Goal: Transaction & Acquisition: Obtain resource

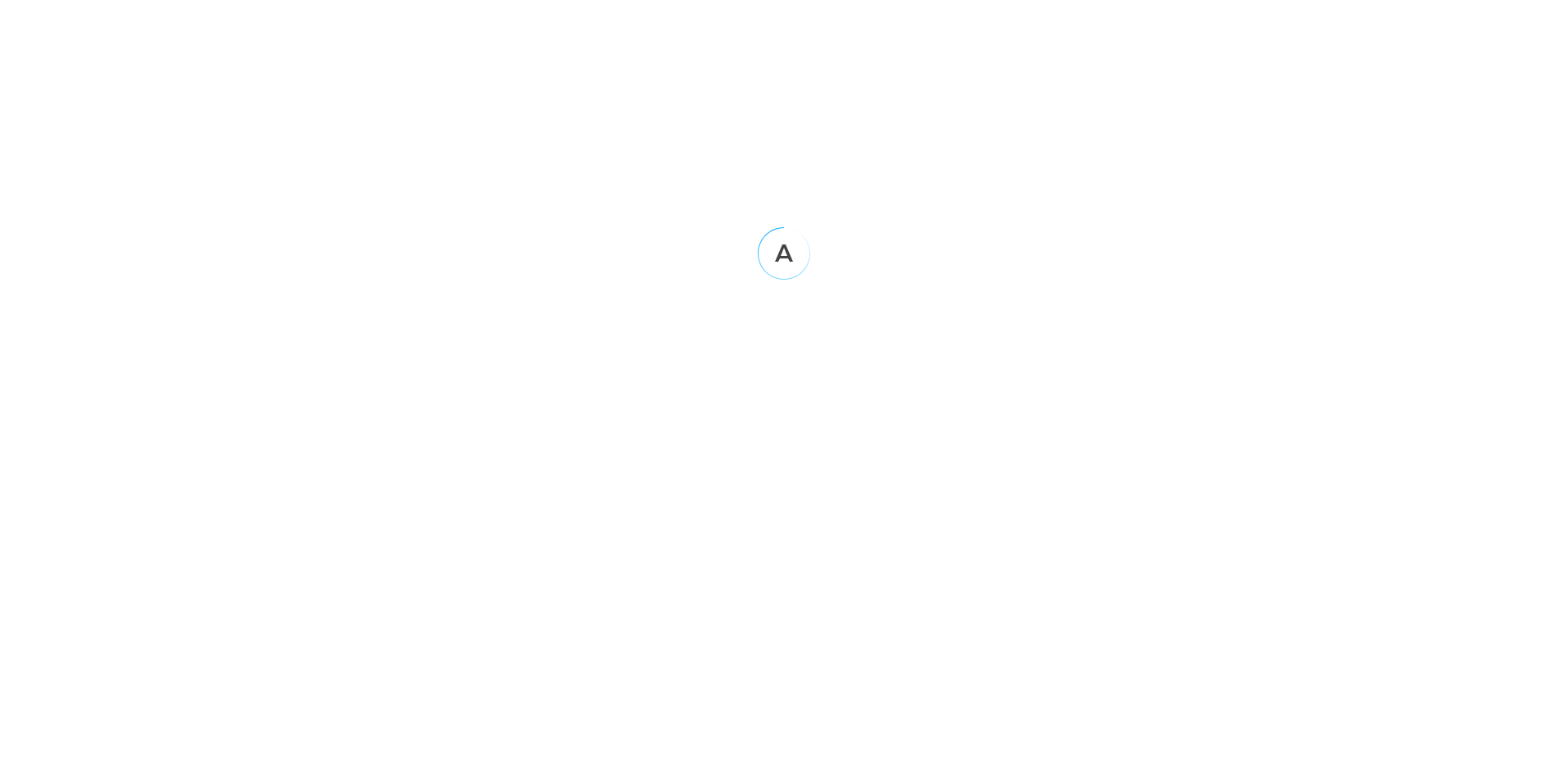
click at [102, 209] on html at bounding box center [784, 143] width 1568 height 286
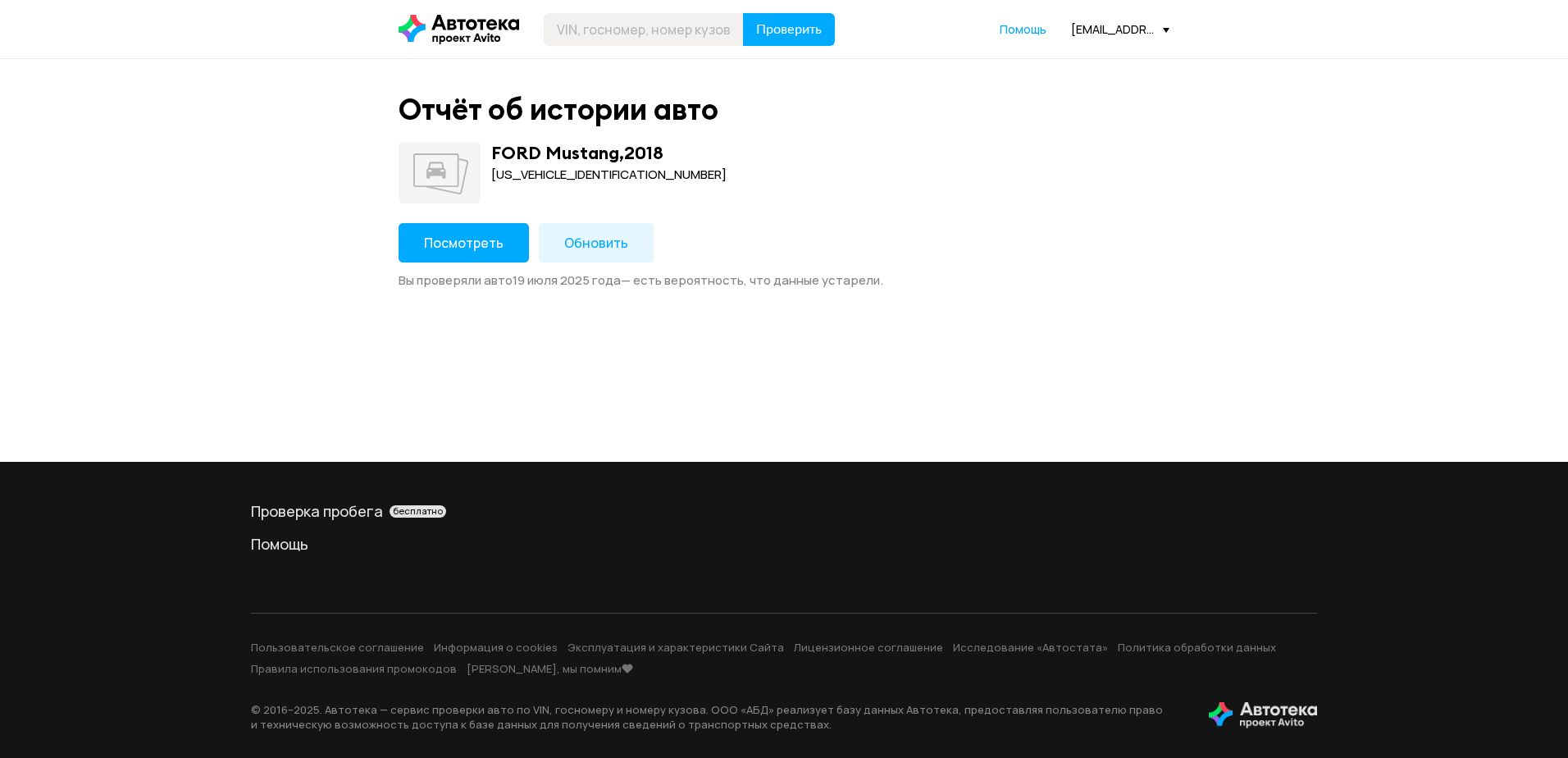
click at [609, 244] on span "Обновить" at bounding box center [595, 243] width 64 height 18
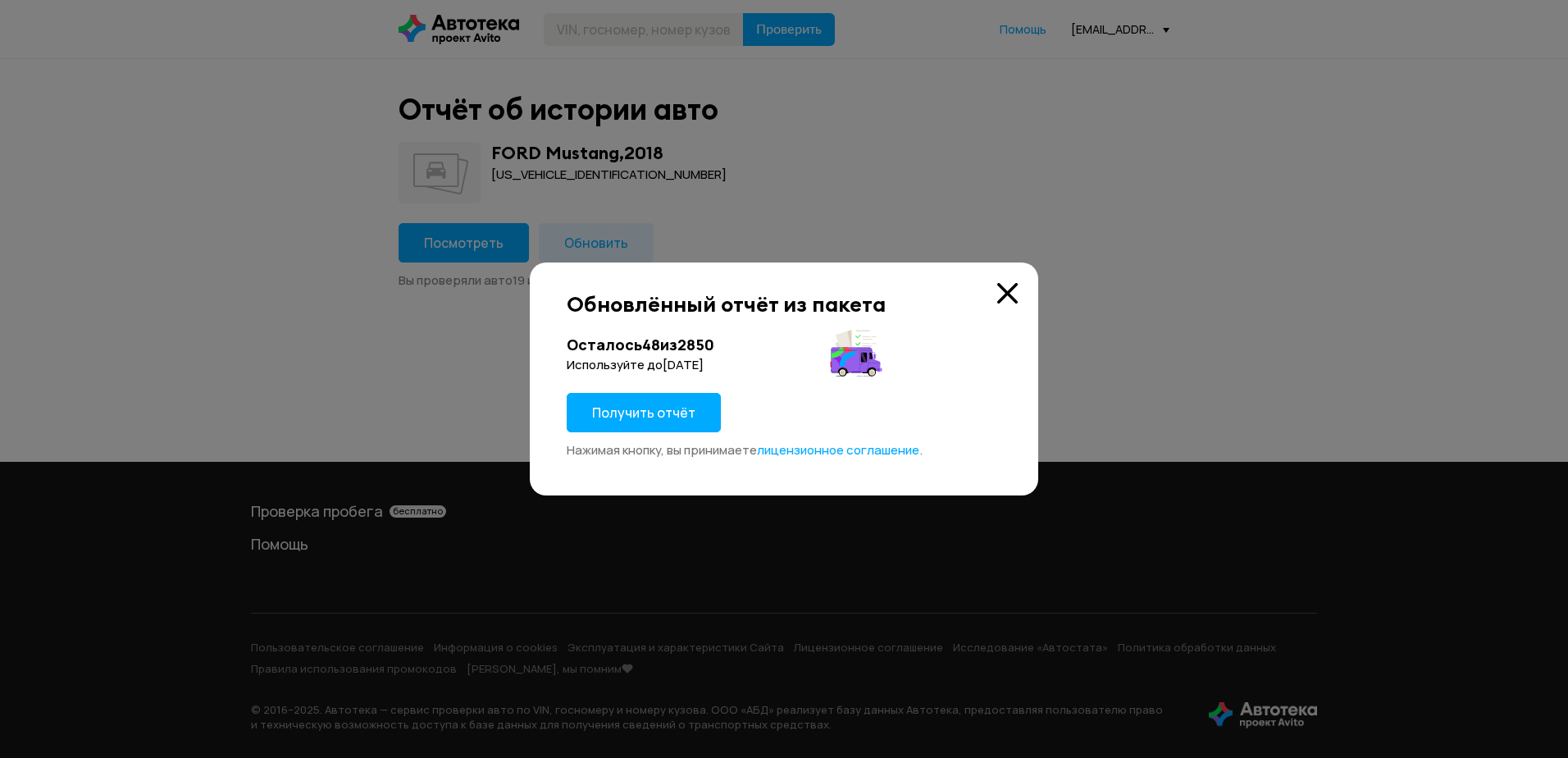
click at [614, 411] on span "Получить отчёт" at bounding box center [644, 413] width 103 height 18
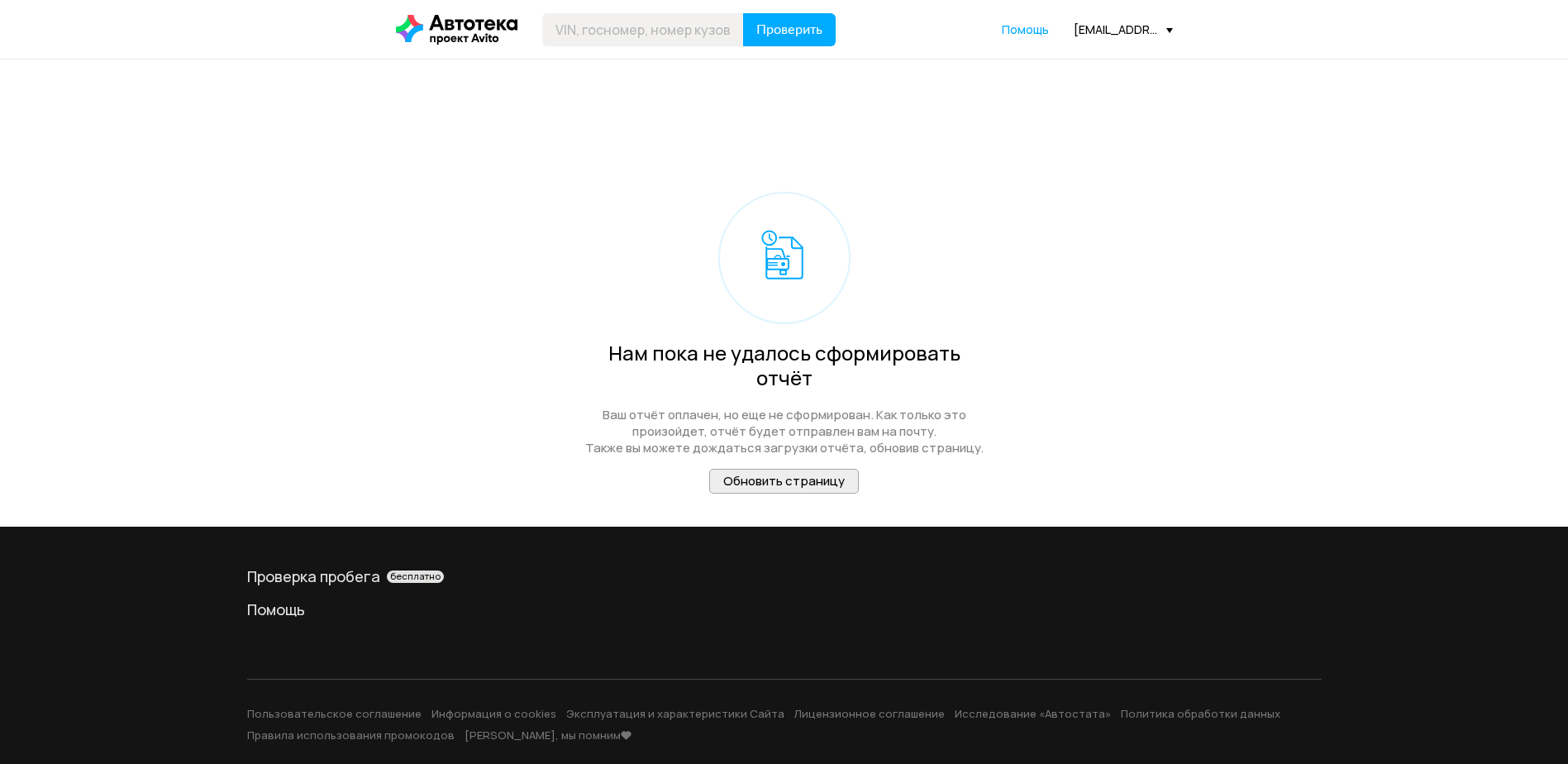
click at [771, 472] on span "Обновить страницу" at bounding box center [784, 480] width 122 height 18
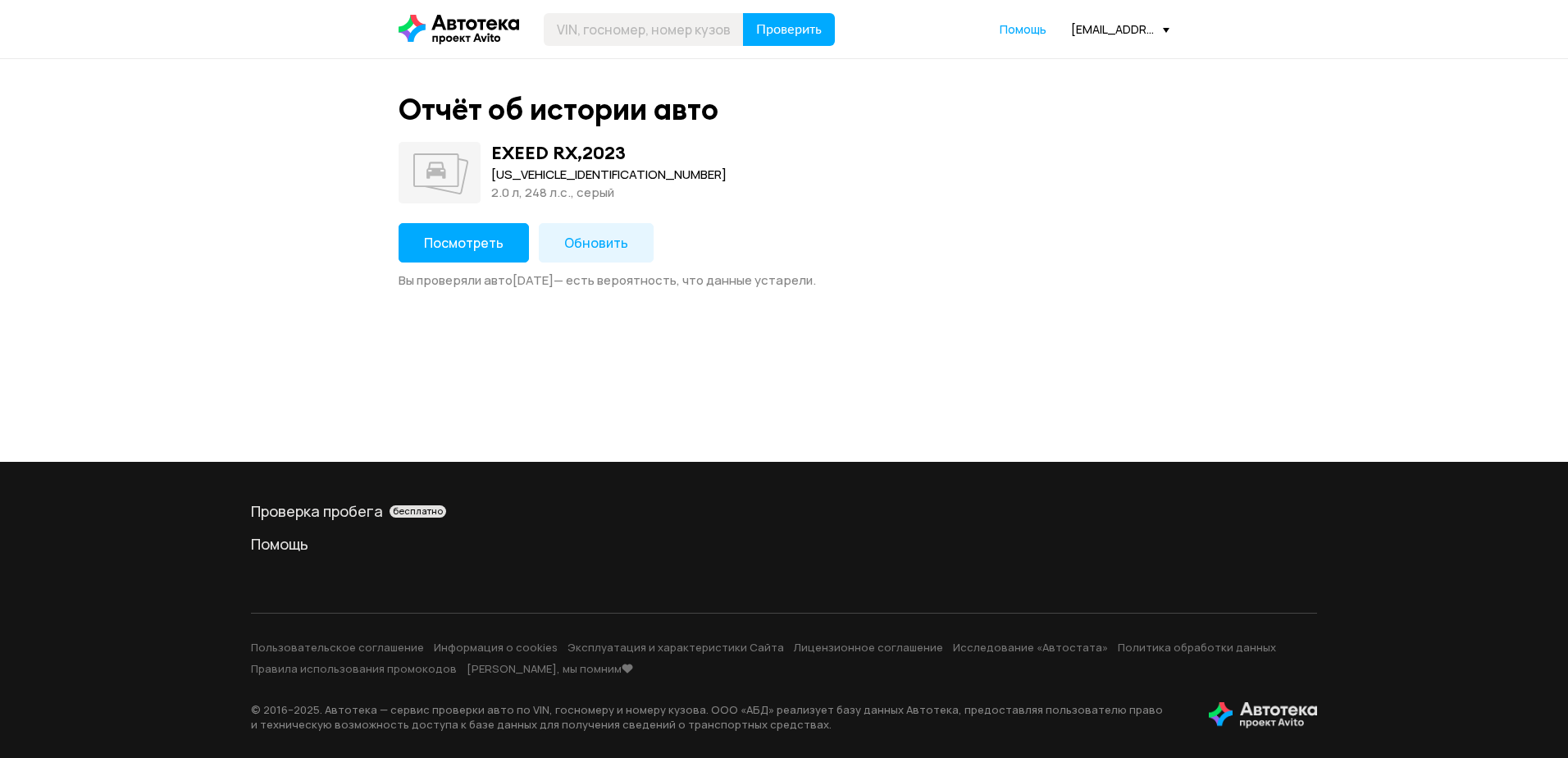
click at [603, 254] on button "Обновить" at bounding box center [596, 243] width 114 height 40
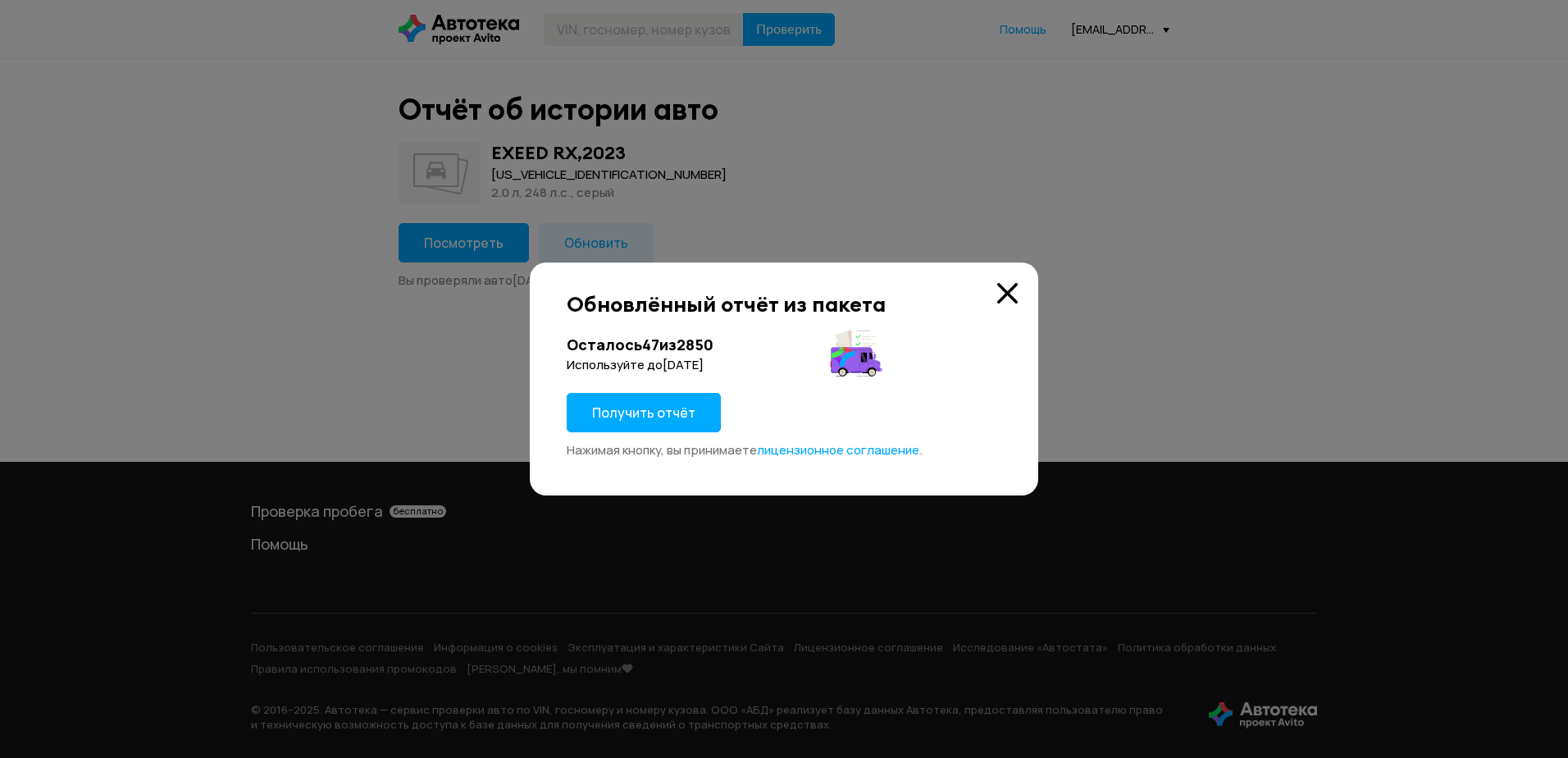
click at [627, 412] on span "Получить отчёт" at bounding box center [644, 413] width 103 height 18
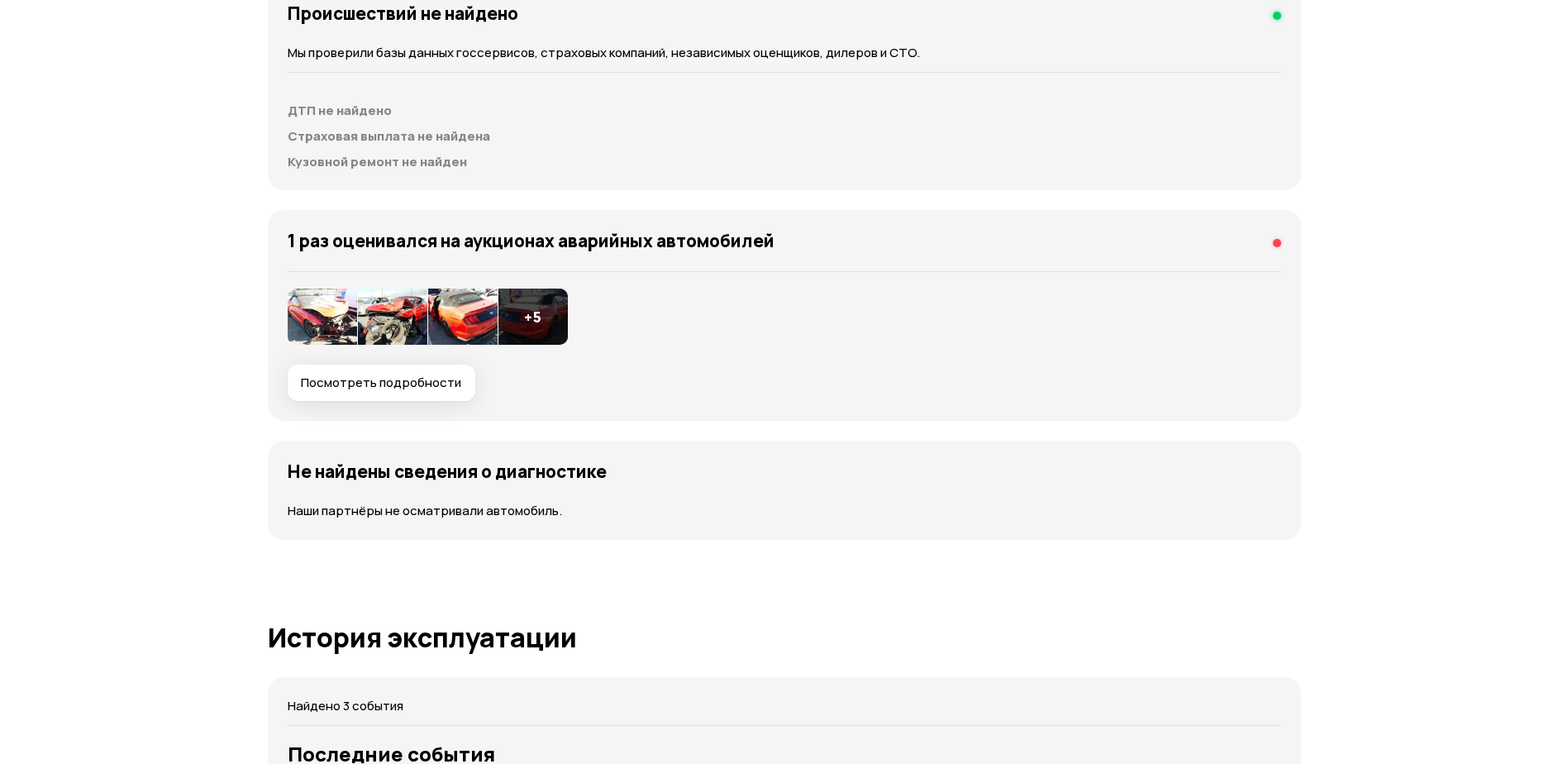
scroll to position [1736, 0]
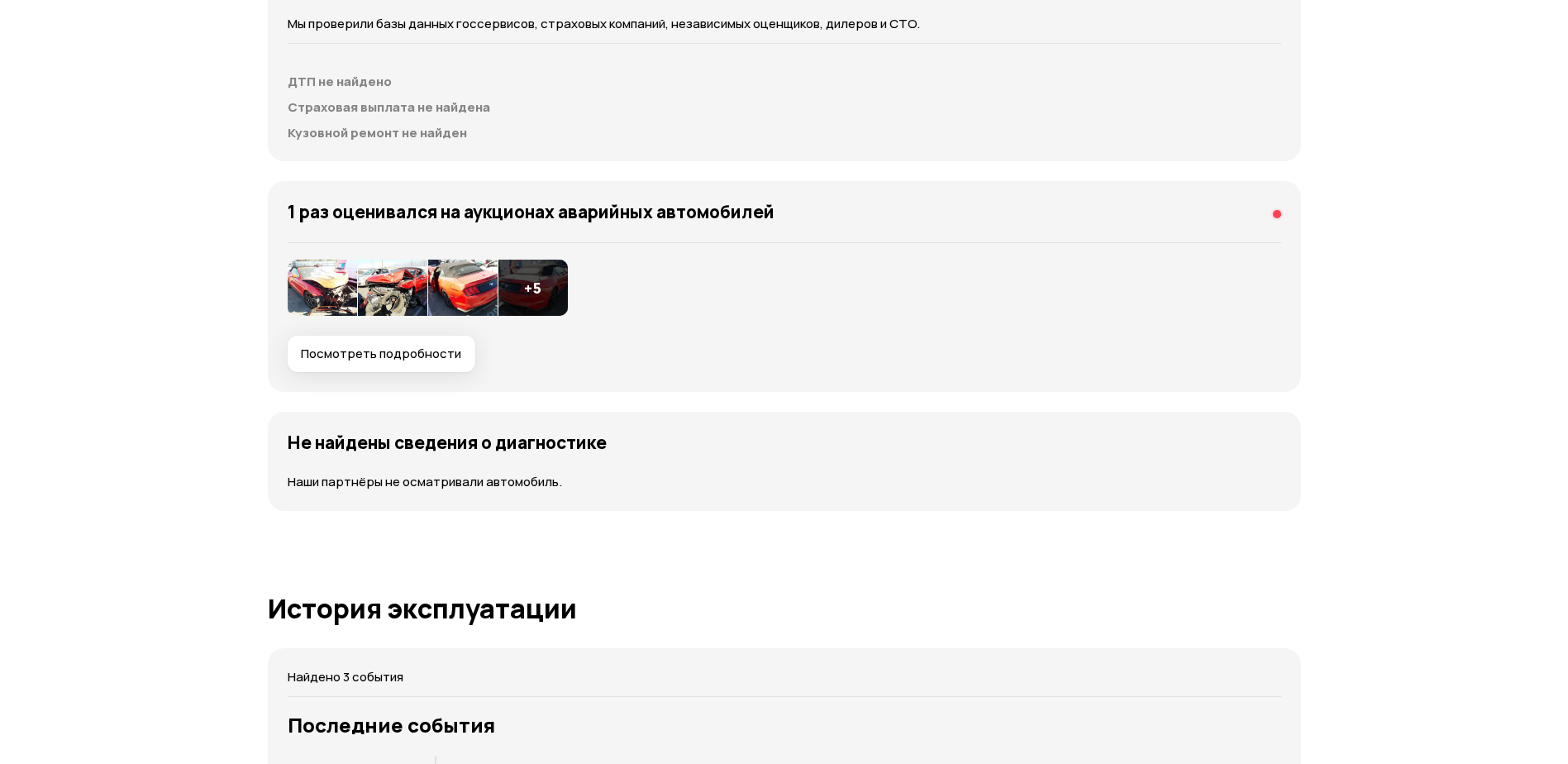
click at [406, 353] on span "Посмотреть подробности" at bounding box center [380, 354] width 160 height 17
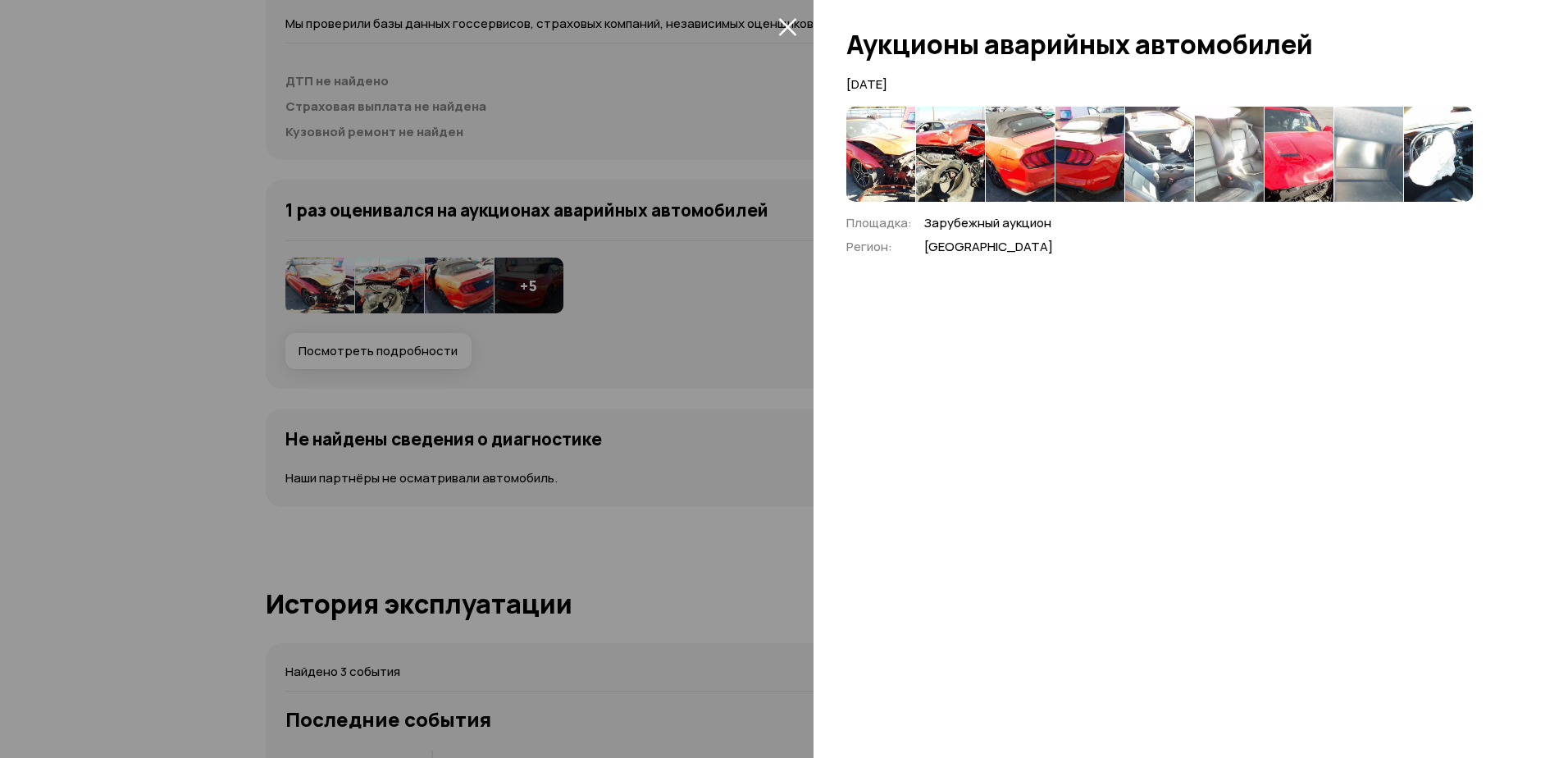
click at [885, 161] on img at bounding box center [880, 154] width 69 height 95
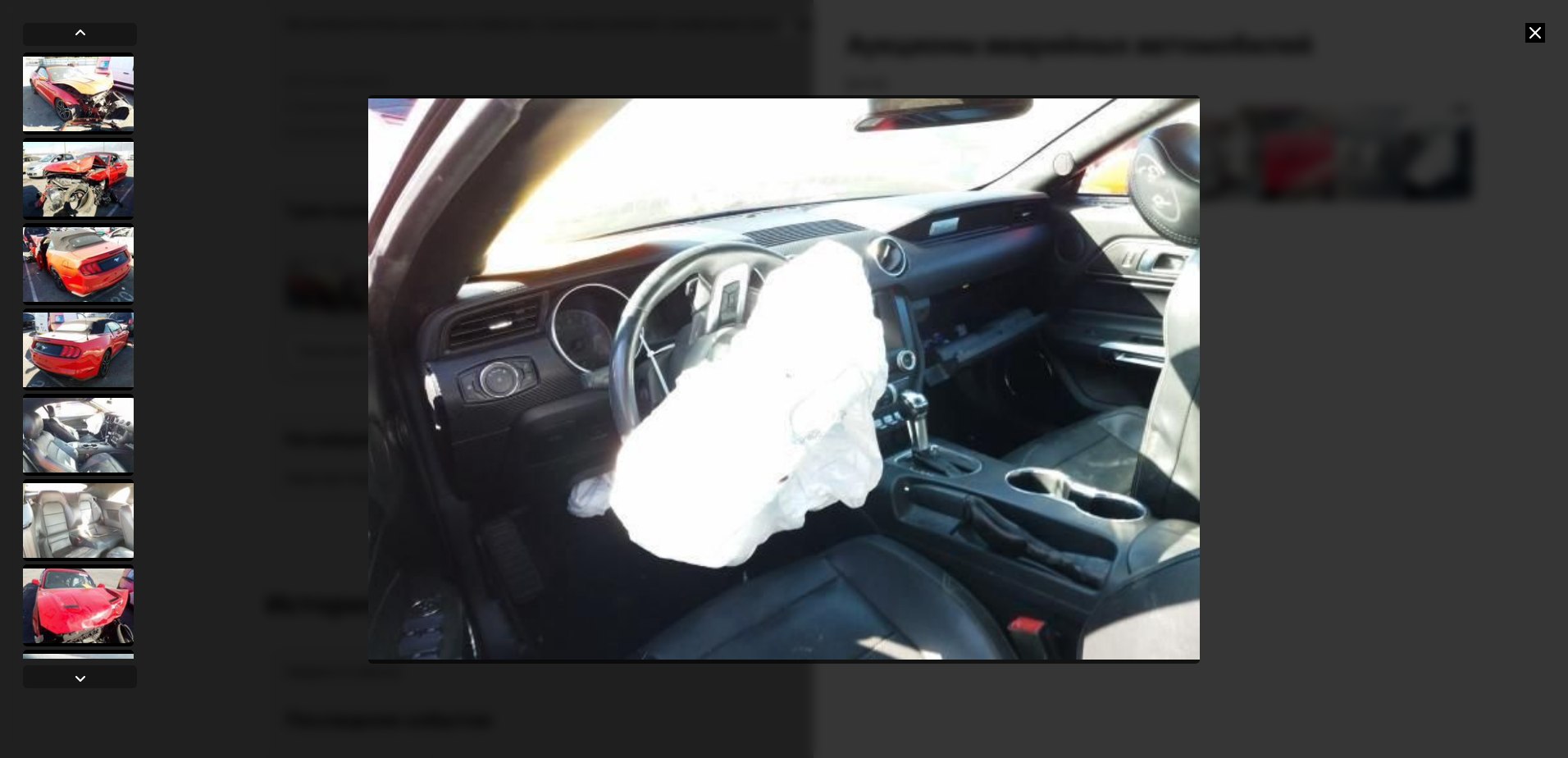
click at [1538, 31] on icon at bounding box center [1535, 32] width 19 height 19
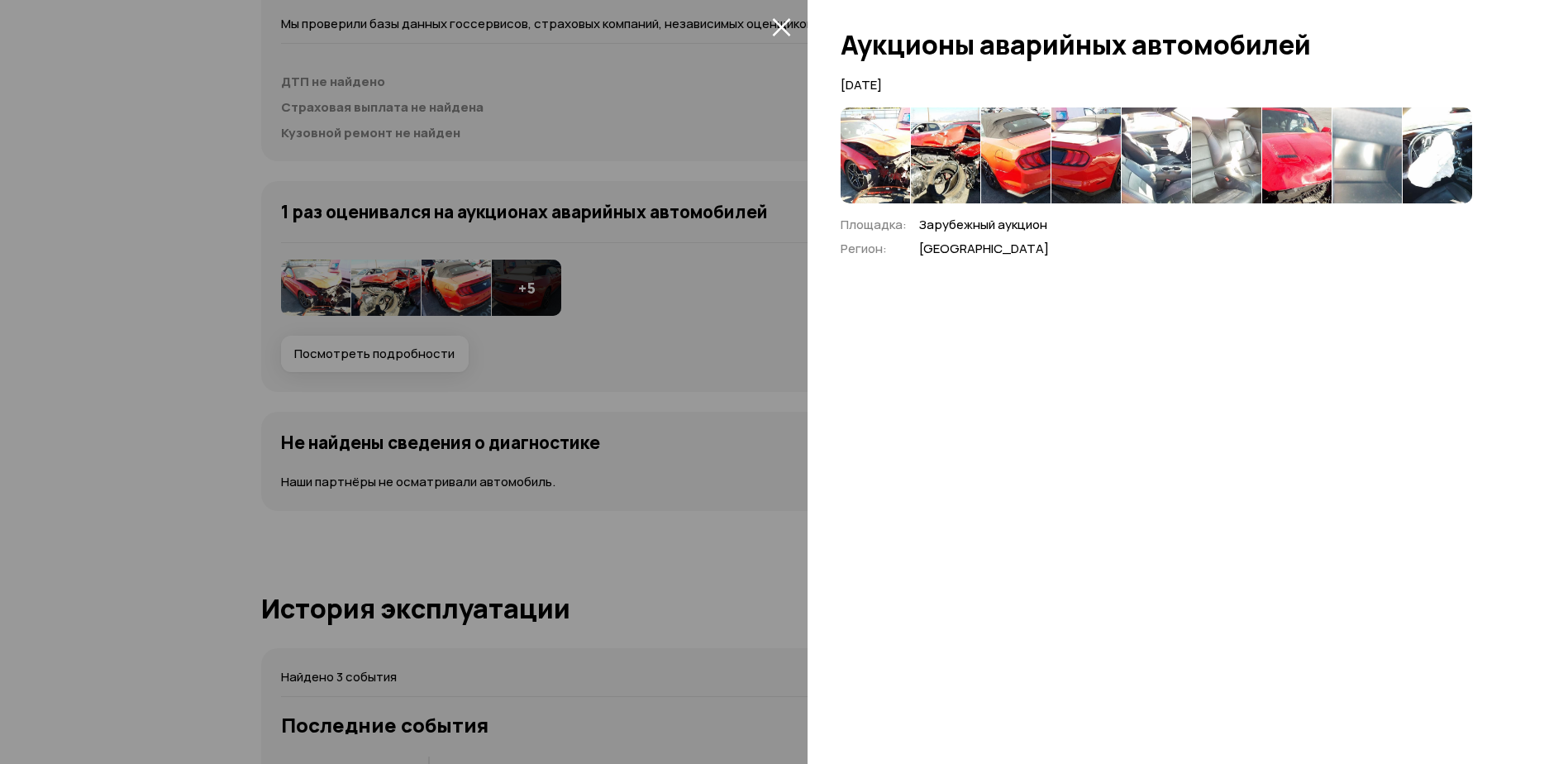
click at [786, 29] on icon "закрыть" at bounding box center [781, 27] width 19 height 19
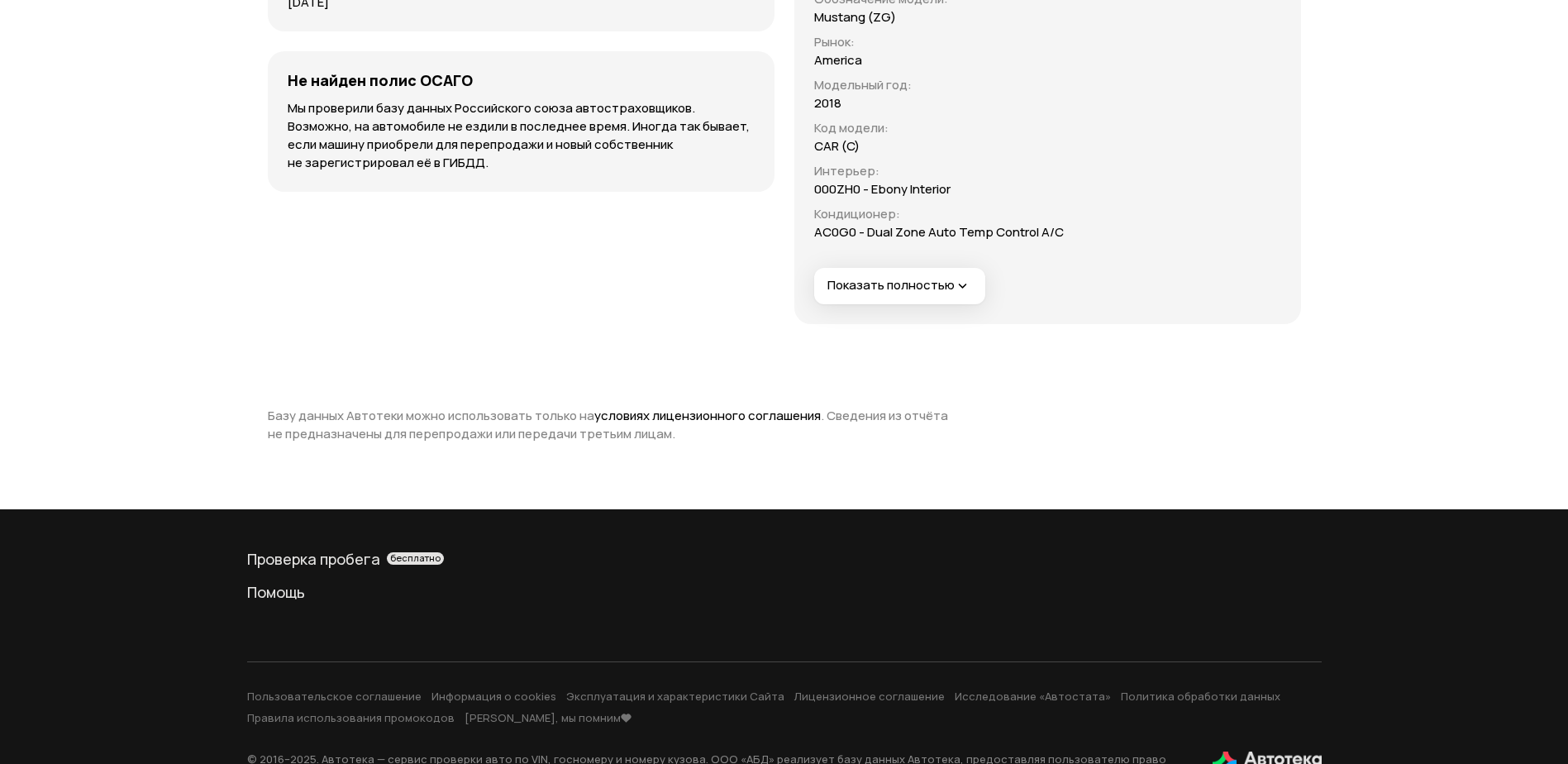
scroll to position [4217, 0]
